Goal: Transaction & Acquisition: Subscribe to service/newsletter

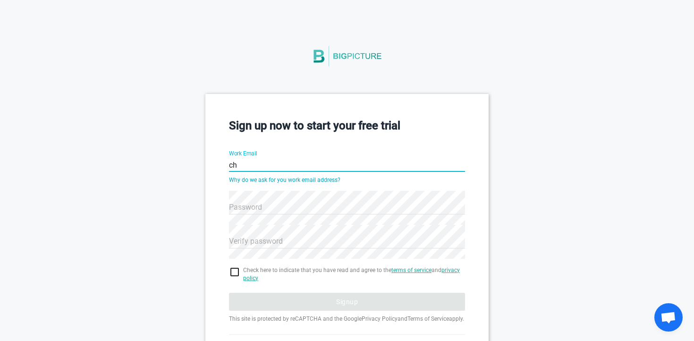
type input "c"
type input "[EMAIL_ADDRESS][DOMAIN_NAME]"
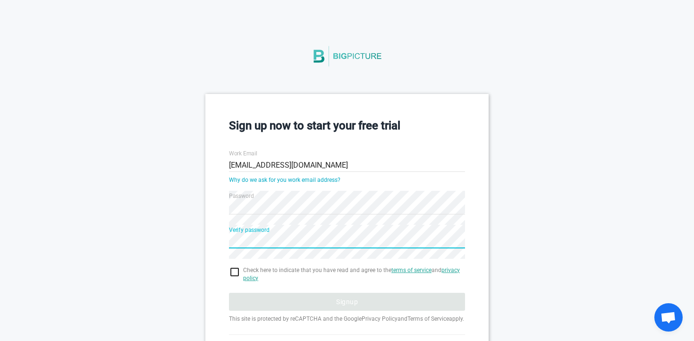
click at [235, 272] on input "checkbox" at bounding box center [347, 271] width 236 height 11
checkbox input "true"
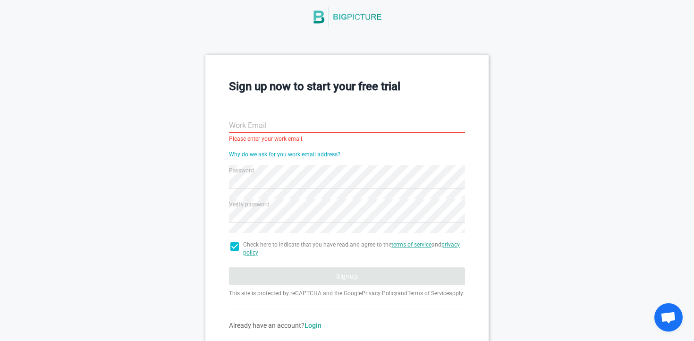
scroll to position [86, 0]
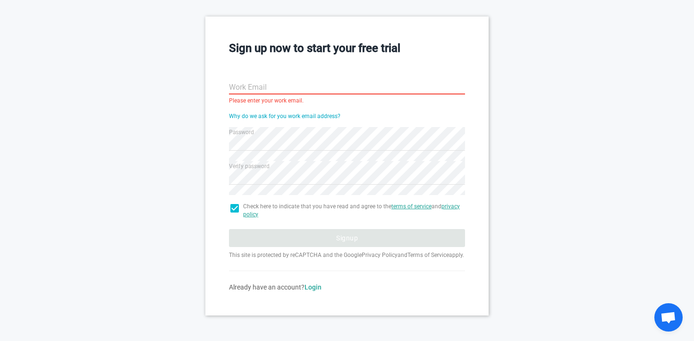
click at [274, 83] on input "Work Email" at bounding box center [347, 88] width 236 height 34
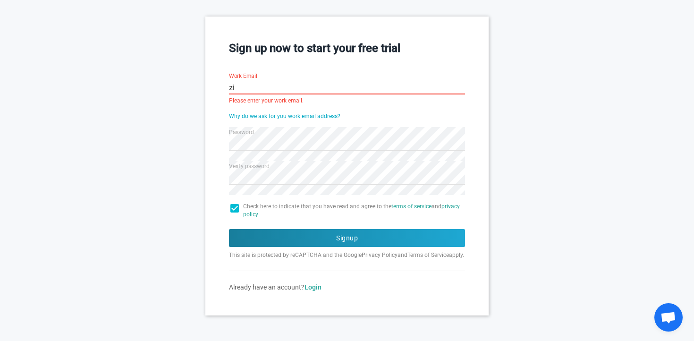
type input "zir"
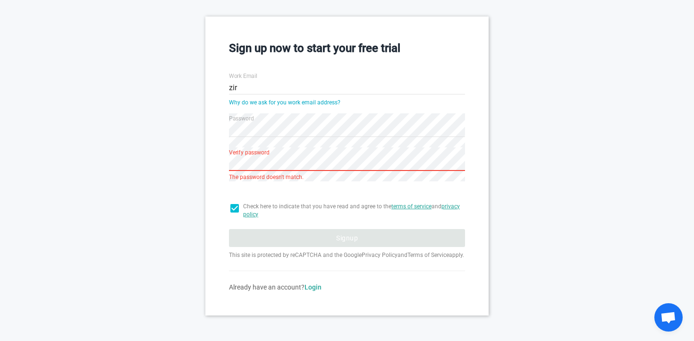
scroll to position [72, 0]
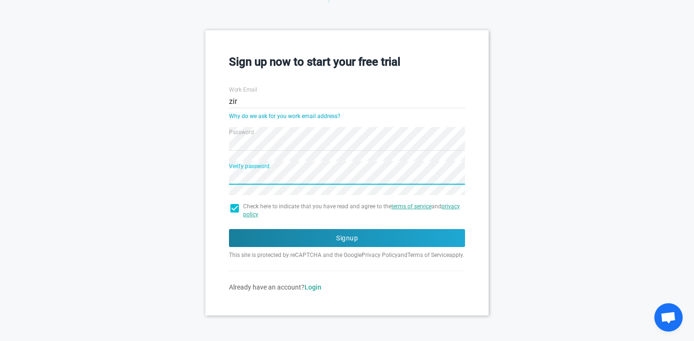
click at [315, 94] on input "zir" at bounding box center [347, 101] width 236 height 34
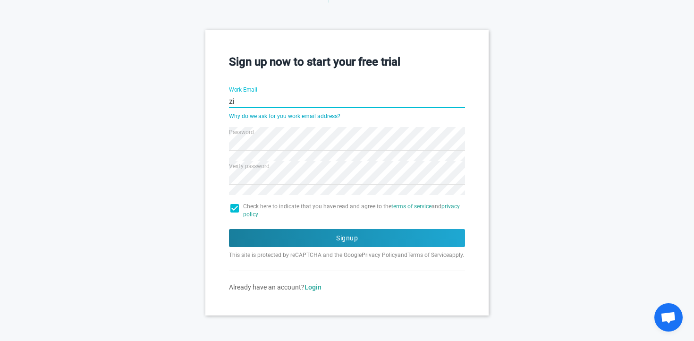
type input "z"
type input "[EMAIL_ADDRESS][DOMAIN_NAME]"
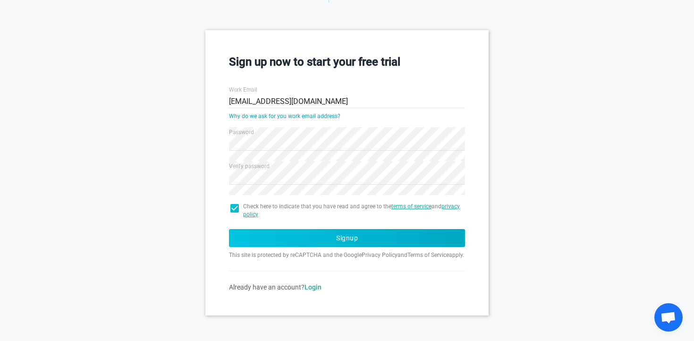
click at [266, 229] on button "Signup" at bounding box center [347, 238] width 236 height 18
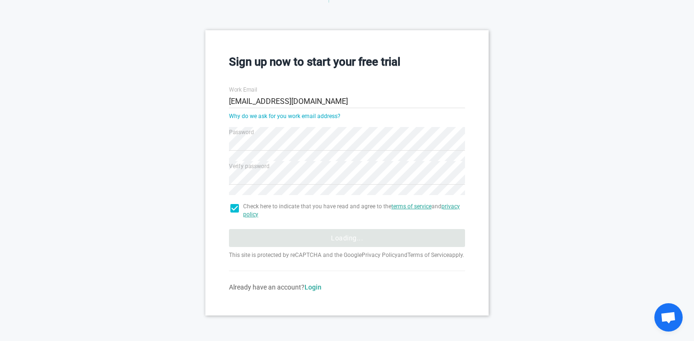
scroll to position [8, 0]
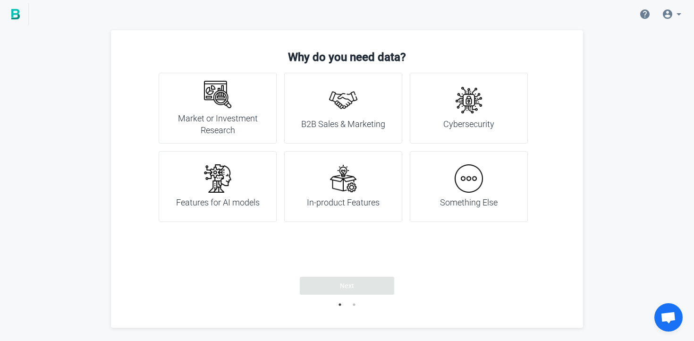
click at [365, 107] on div "B2B Sales & Marketing" at bounding box center [343, 108] width 84 height 44
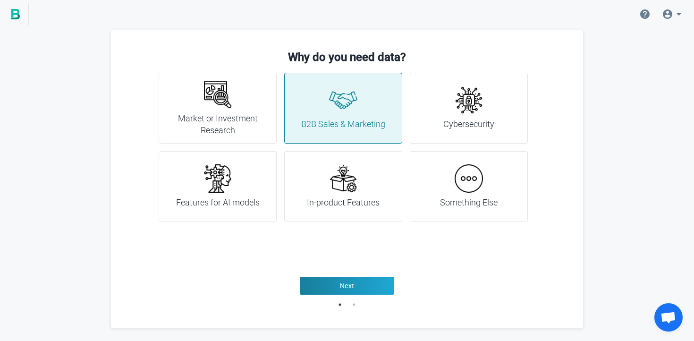
click at [490, 199] on h4 "Something Else" at bounding box center [469, 202] width 58 height 12
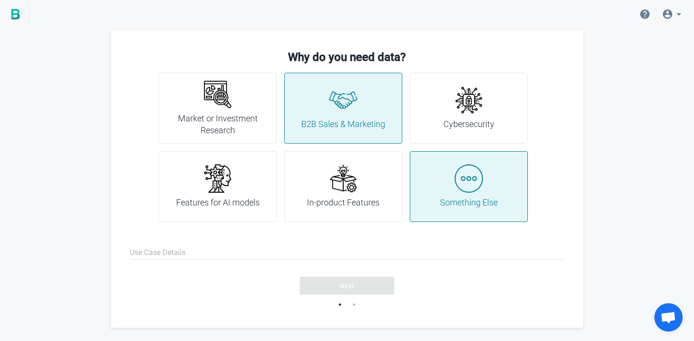
click at [450, 196] on div "Something Else" at bounding box center [469, 186] width 58 height 44
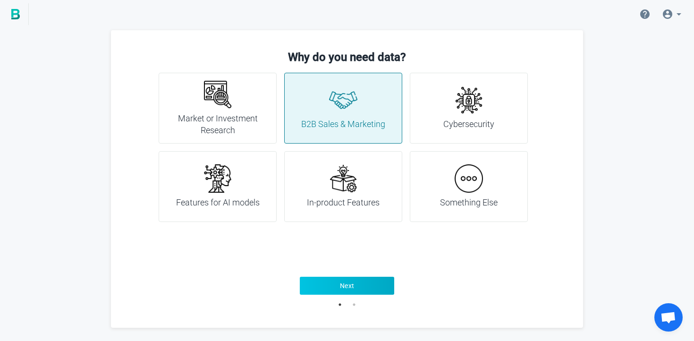
click at [362, 287] on button "Next" at bounding box center [347, 286] width 94 height 18
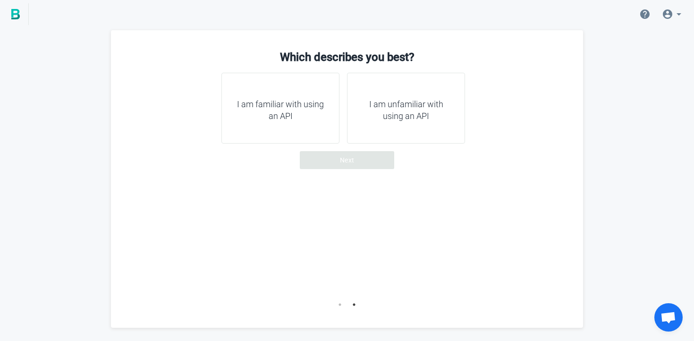
click at [395, 112] on h4 "I am unfamiliar with using an API" at bounding box center [406, 110] width 94 height 24
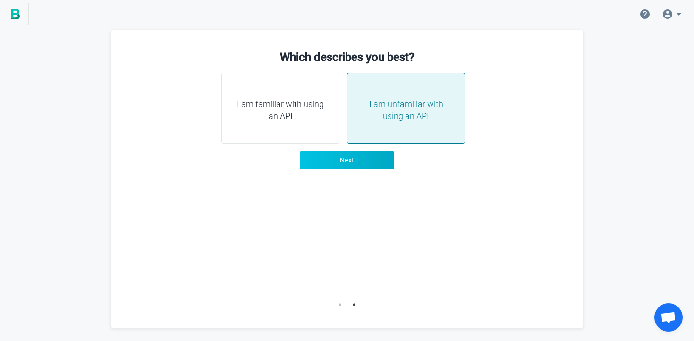
click at [377, 161] on button "Next" at bounding box center [347, 160] width 94 height 18
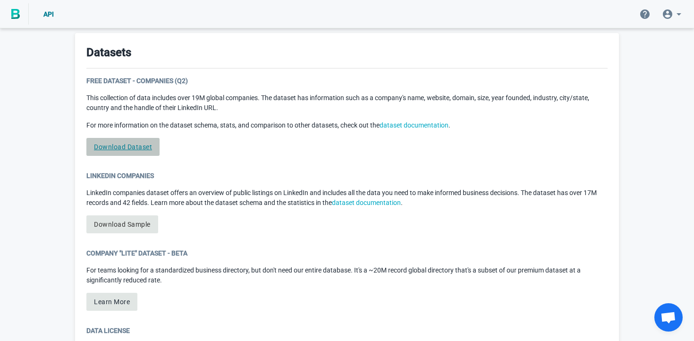
scroll to position [461, 0]
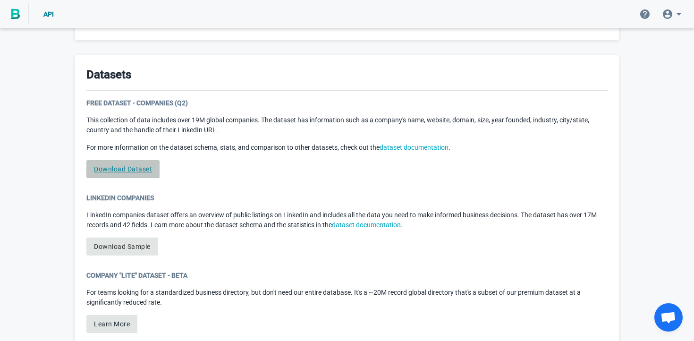
click at [138, 164] on link "Download Dataset" at bounding box center [122, 169] width 73 height 18
click at [135, 166] on link "Download Dataset" at bounding box center [122, 169] width 73 height 18
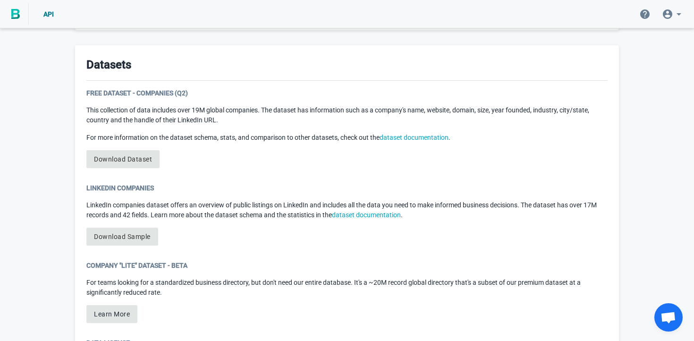
scroll to position [473, 0]
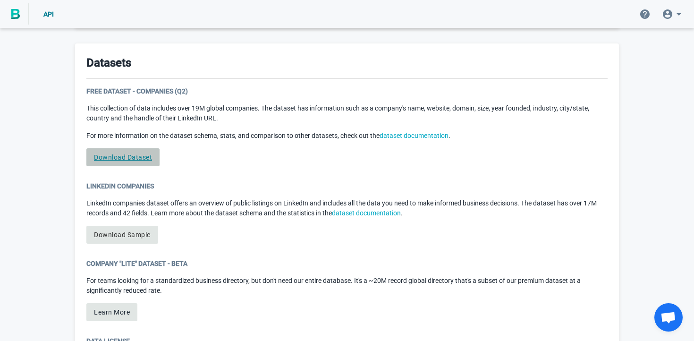
click at [121, 156] on link "Download Dataset" at bounding box center [122, 157] width 73 height 18
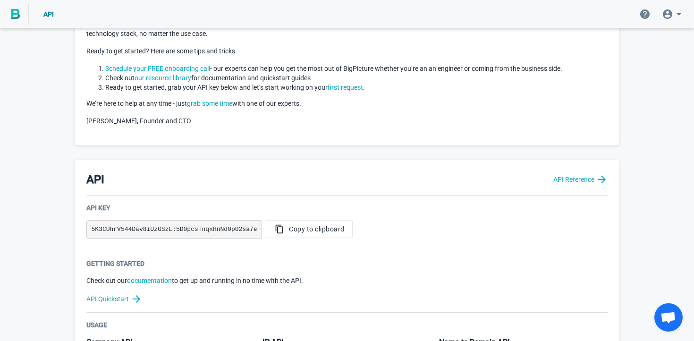
scroll to position [0, 0]
